Goal: Download file/media

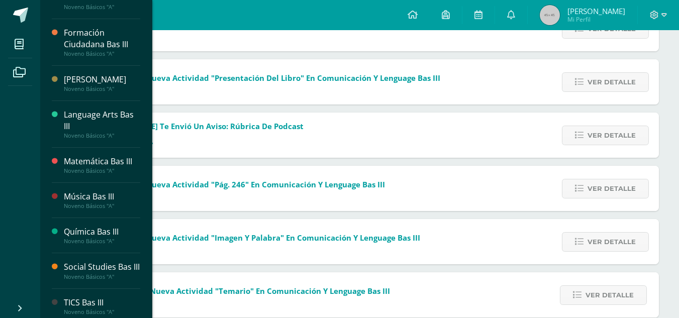
scroll to position [362, 0]
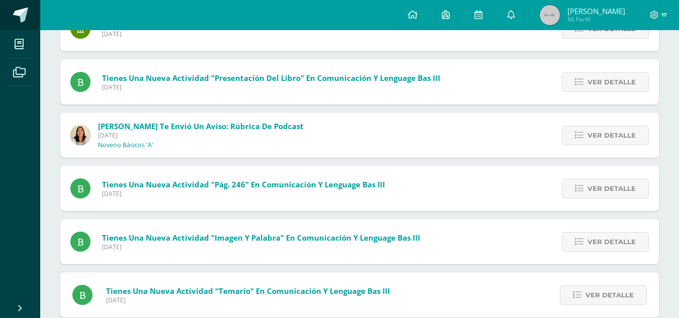
click at [18, 12] on span at bounding box center [20, 15] width 15 height 15
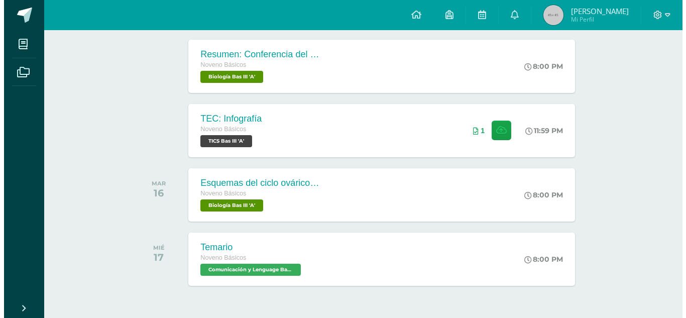
scroll to position [288, 0]
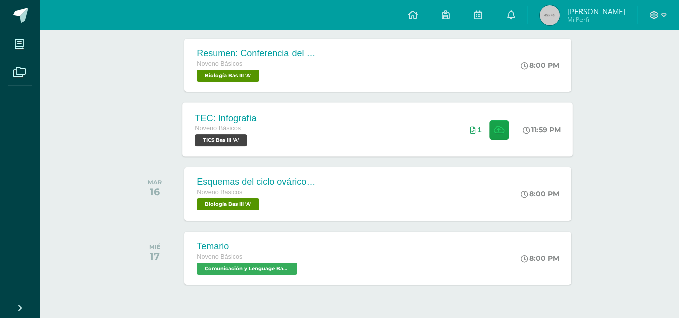
click at [228, 143] on span "TICS Bas III 'A'" at bounding box center [221, 140] width 52 height 12
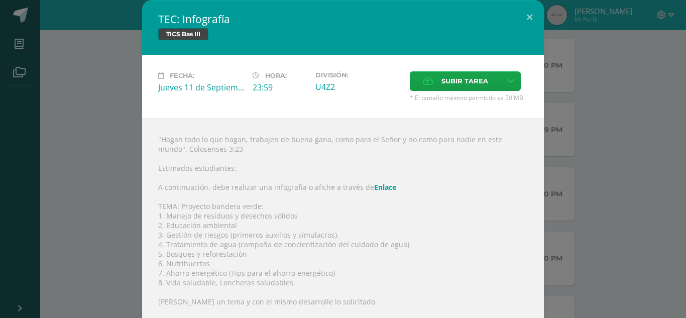
scroll to position [100, 0]
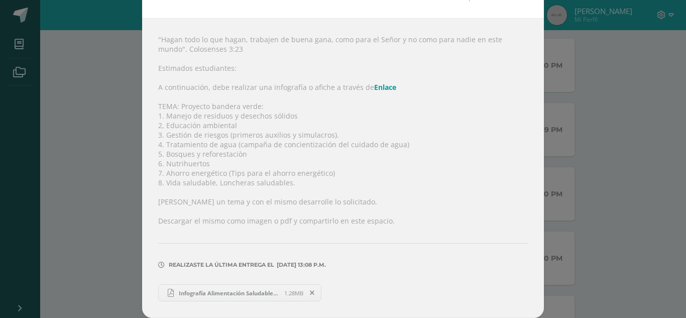
click at [218, 291] on span "Infografía Alimentación Saludable Ilustrado Verde.pdf" at bounding box center [229, 293] width 111 height 8
